Goal: Information Seeking & Learning: Check status

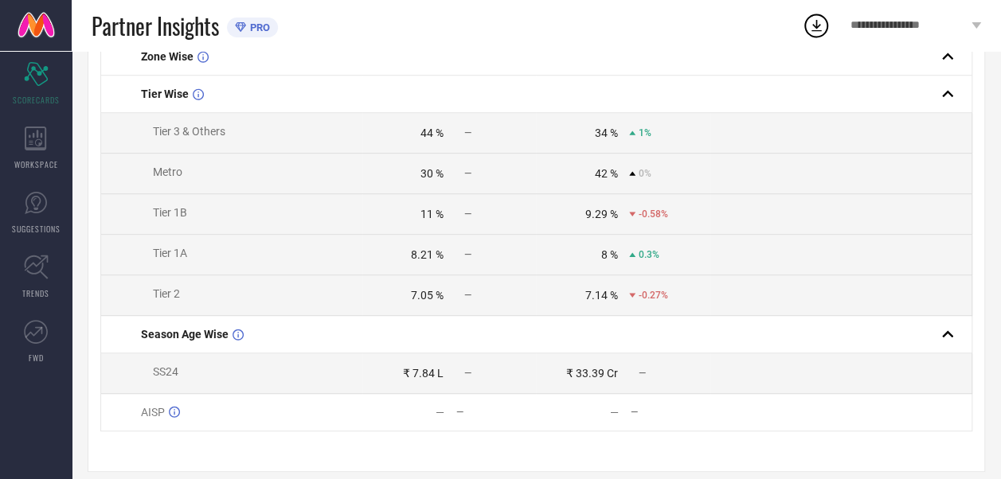
scroll to position [414, 0]
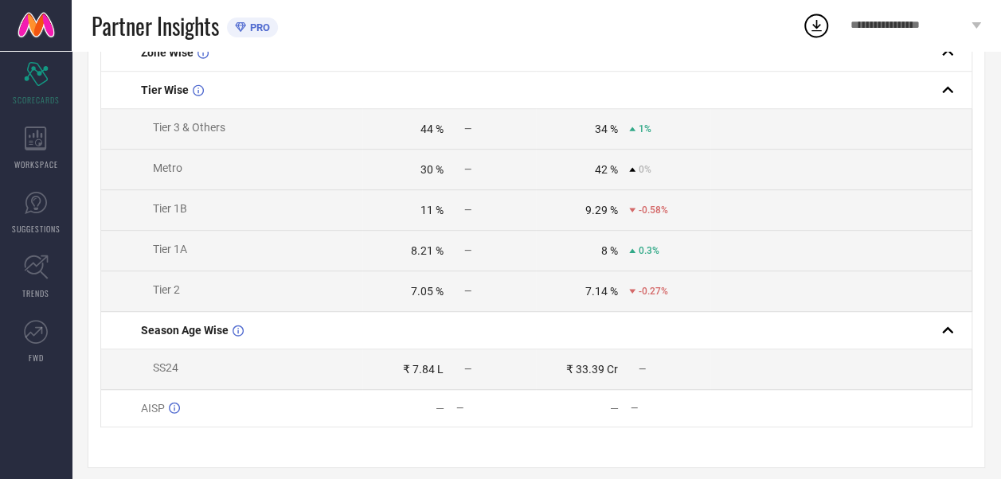
click at [631, 131] on icon at bounding box center [632, 129] width 6 height 4
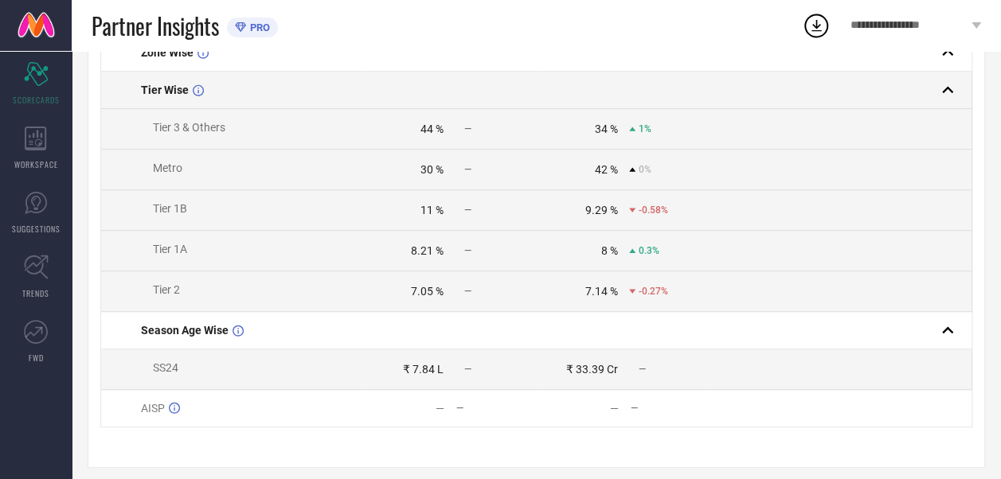
click at [949, 91] on rect at bounding box center [947, 90] width 22 height 22
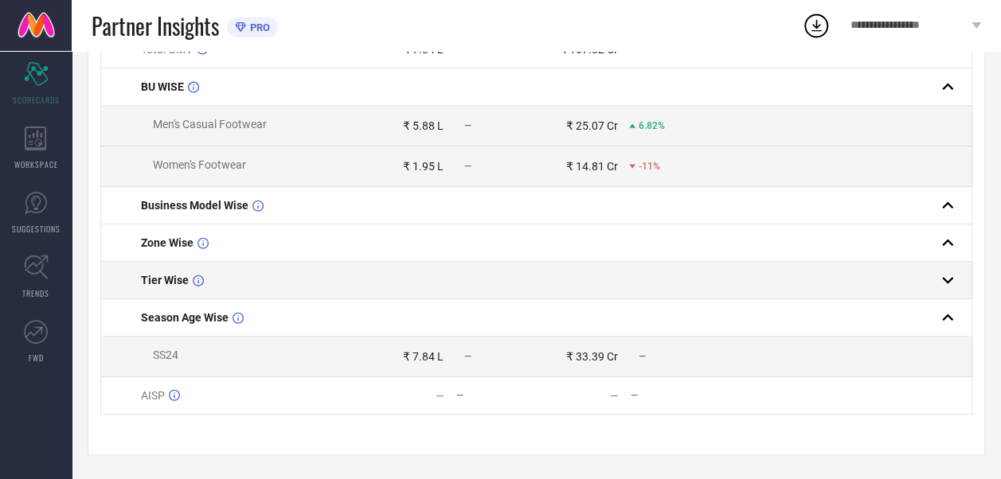
scroll to position [228, 0]
click at [952, 279] on rect at bounding box center [947, 280] width 22 height 22
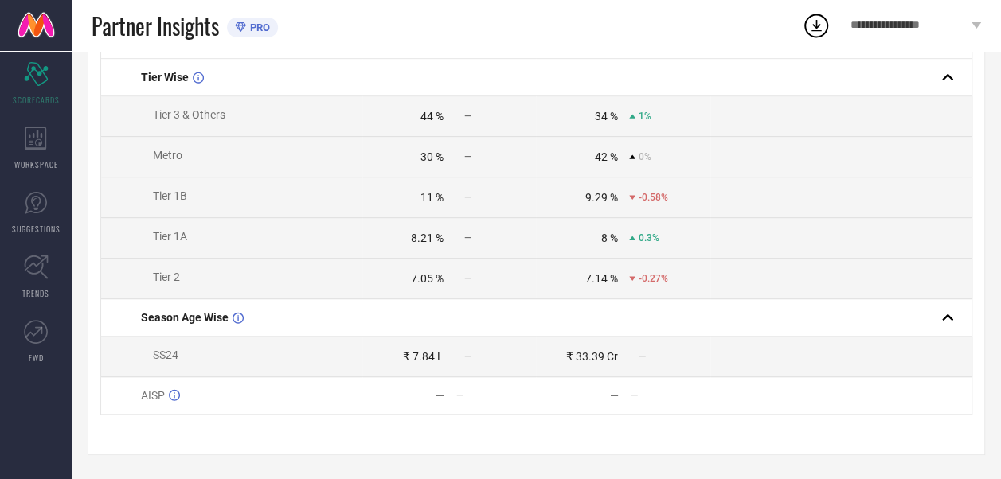
scroll to position [0, 0]
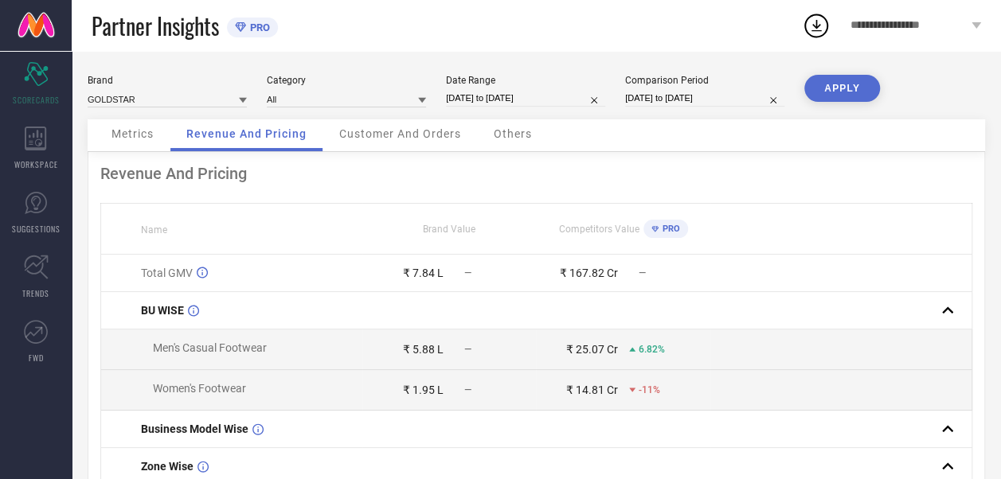
click at [406, 138] on span "Customer And Orders" at bounding box center [400, 133] width 122 height 13
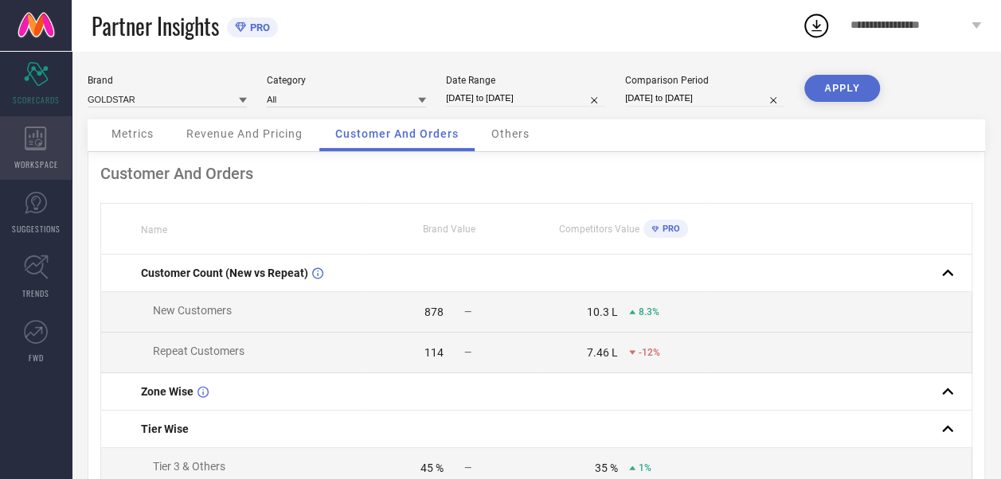
click at [46, 152] on div "WORKSPACE" at bounding box center [36, 148] width 72 height 64
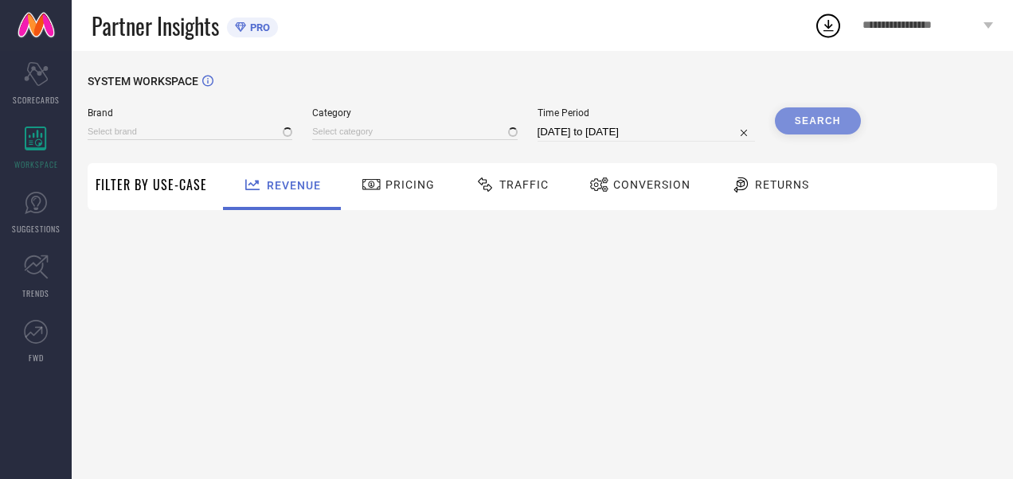
type input "GOLDSTAR"
type input "All"
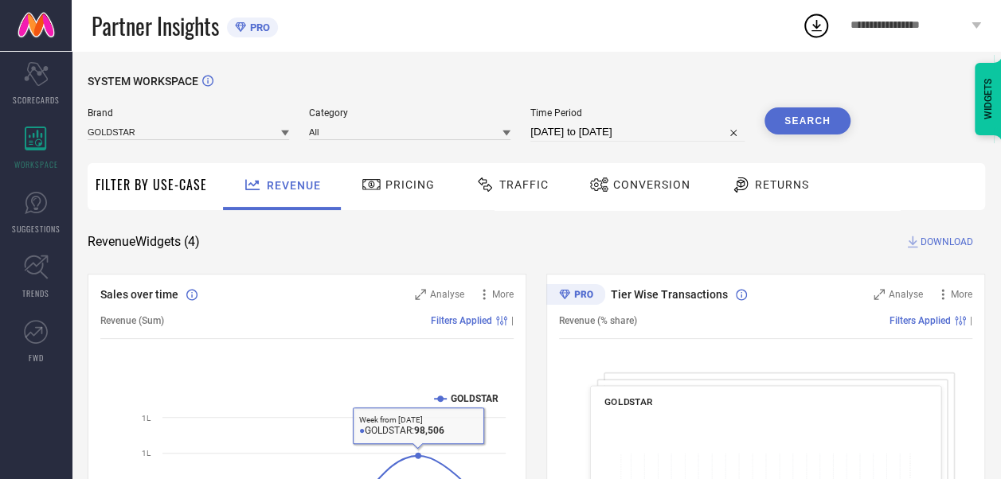
click at [322, 309] on div "Revenue (Sum) Filters Applied |" at bounding box center [306, 321] width 413 height 37
click at [517, 188] on span "Traffic" at bounding box center [523, 184] width 49 height 13
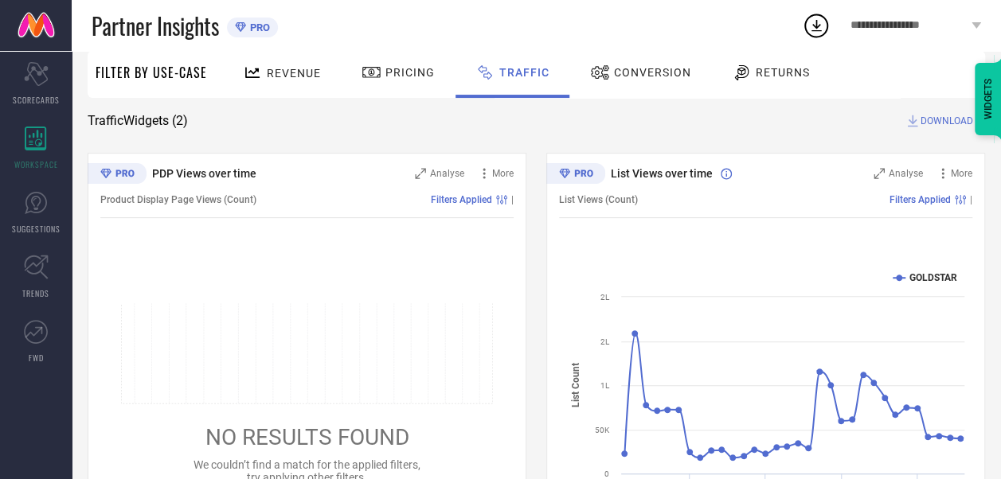
scroll to position [120, 0]
click at [672, 74] on span "Conversion" at bounding box center [652, 72] width 77 height 13
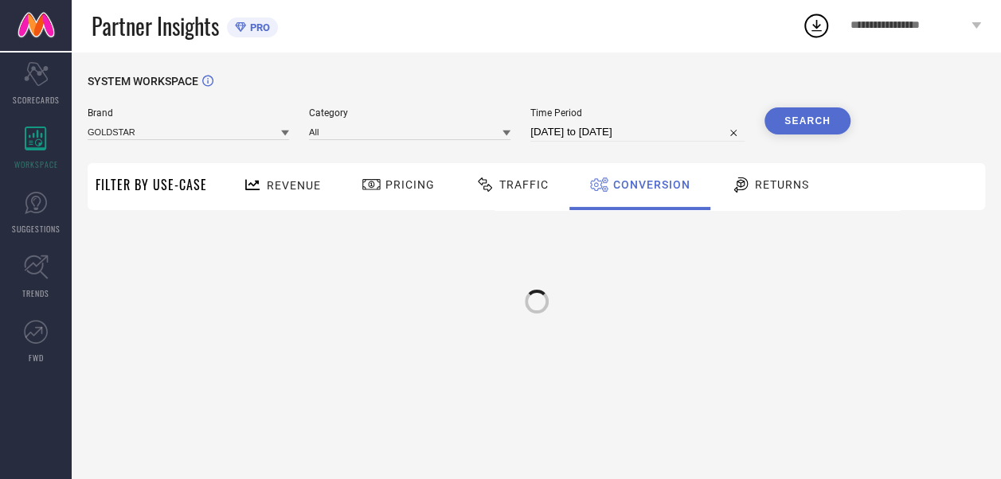
scroll to position [0, 0]
